Goal: Task Accomplishment & Management: Use online tool/utility

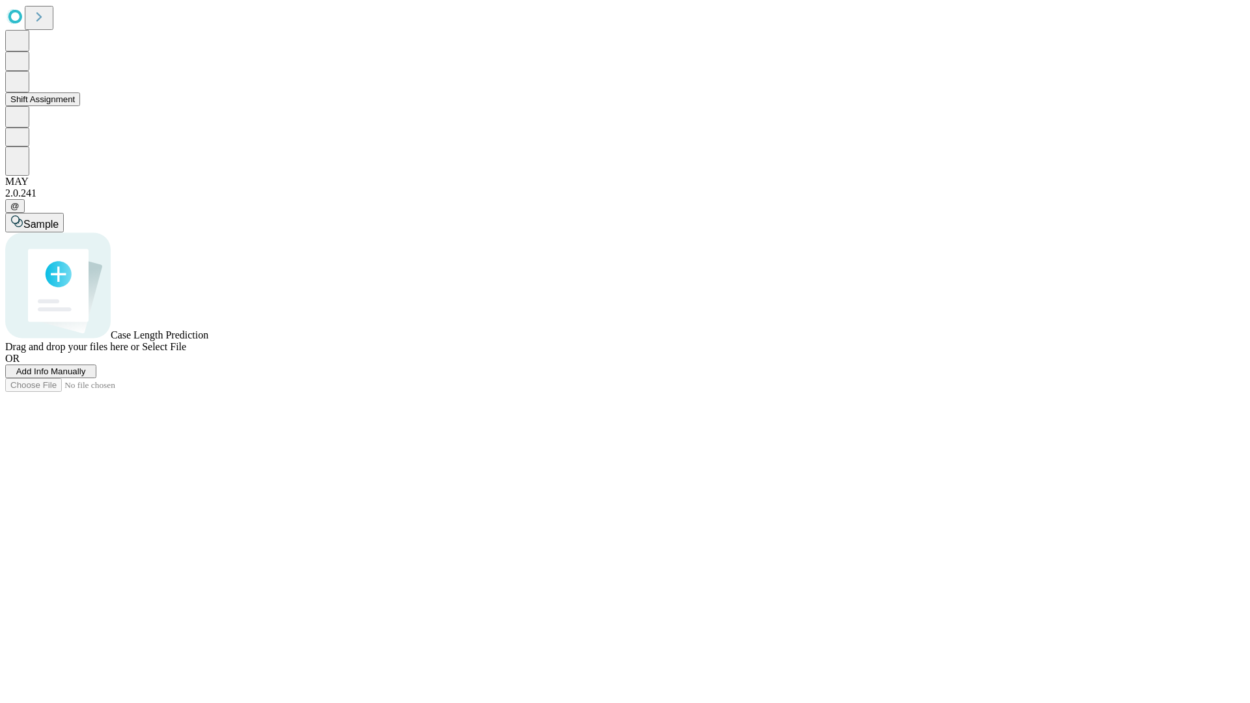
click at [80, 106] on button "Shift Assignment" at bounding box center [42, 99] width 75 height 14
